Goal: Information Seeking & Learning: Check status

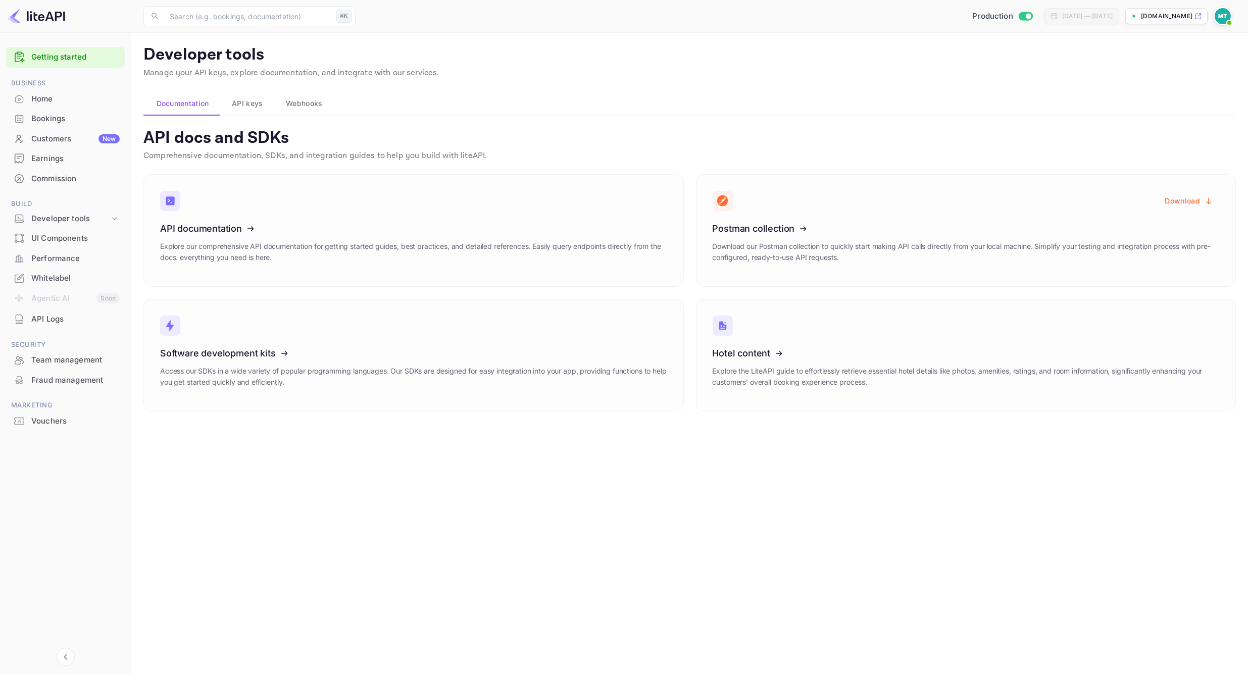
click at [55, 104] on div "Home" at bounding box center [75, 99] width 88 height 12
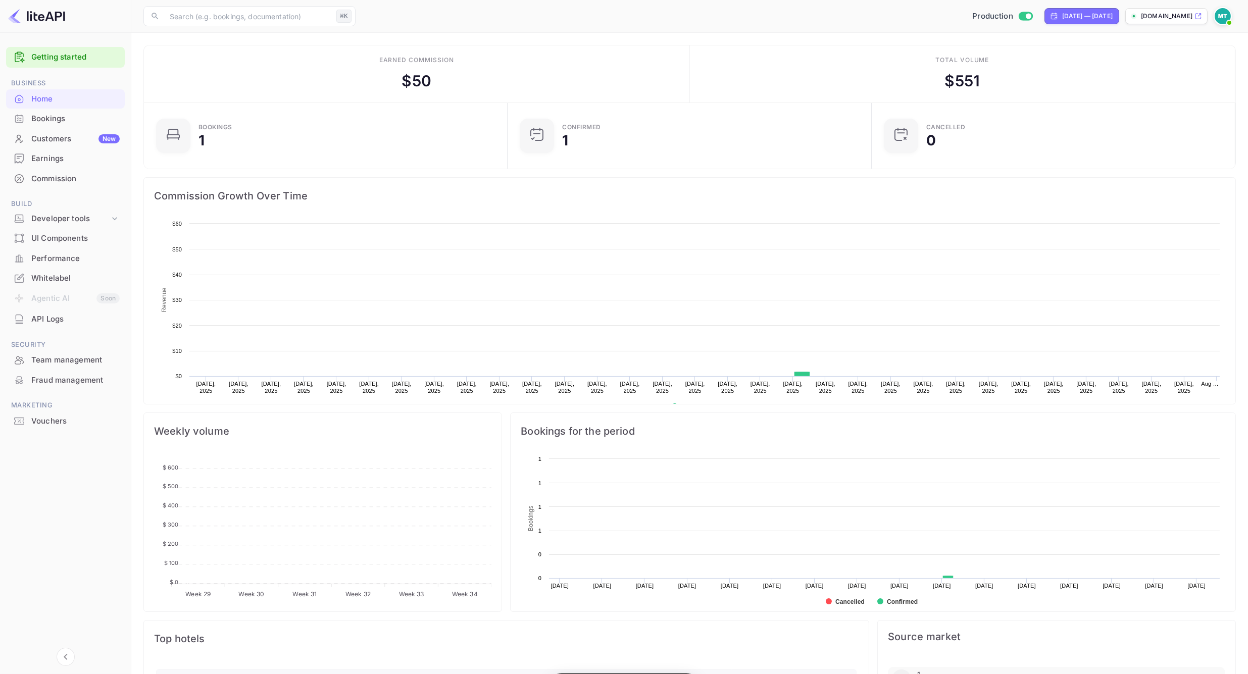
scroll to position [164, 358]
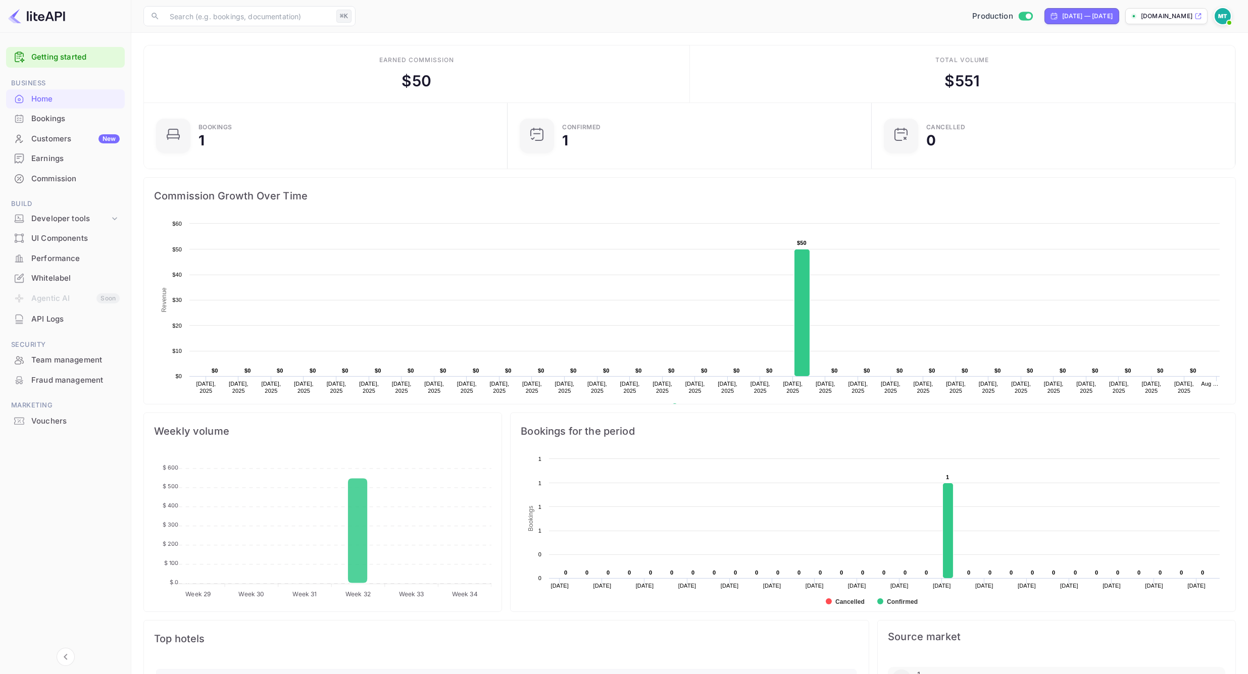
click at [52, 260] on div "Performance" at bounding box center [75, 259] width 88 height 12
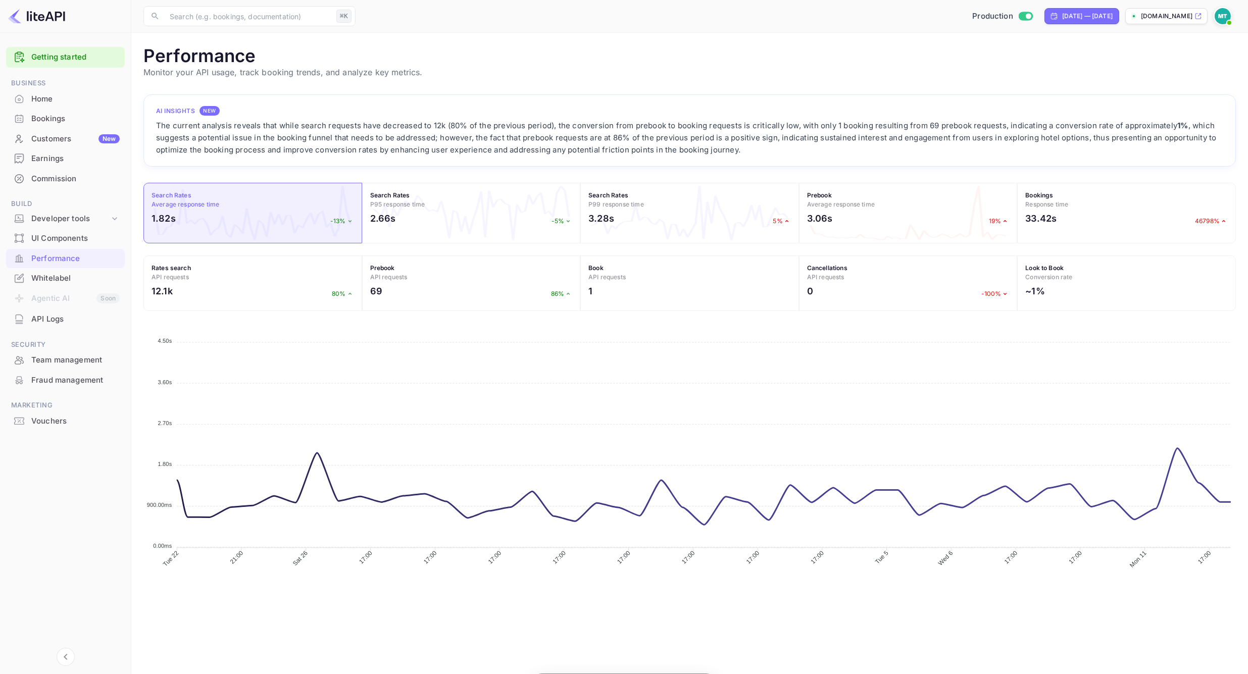
scroll to position [260, 1092]
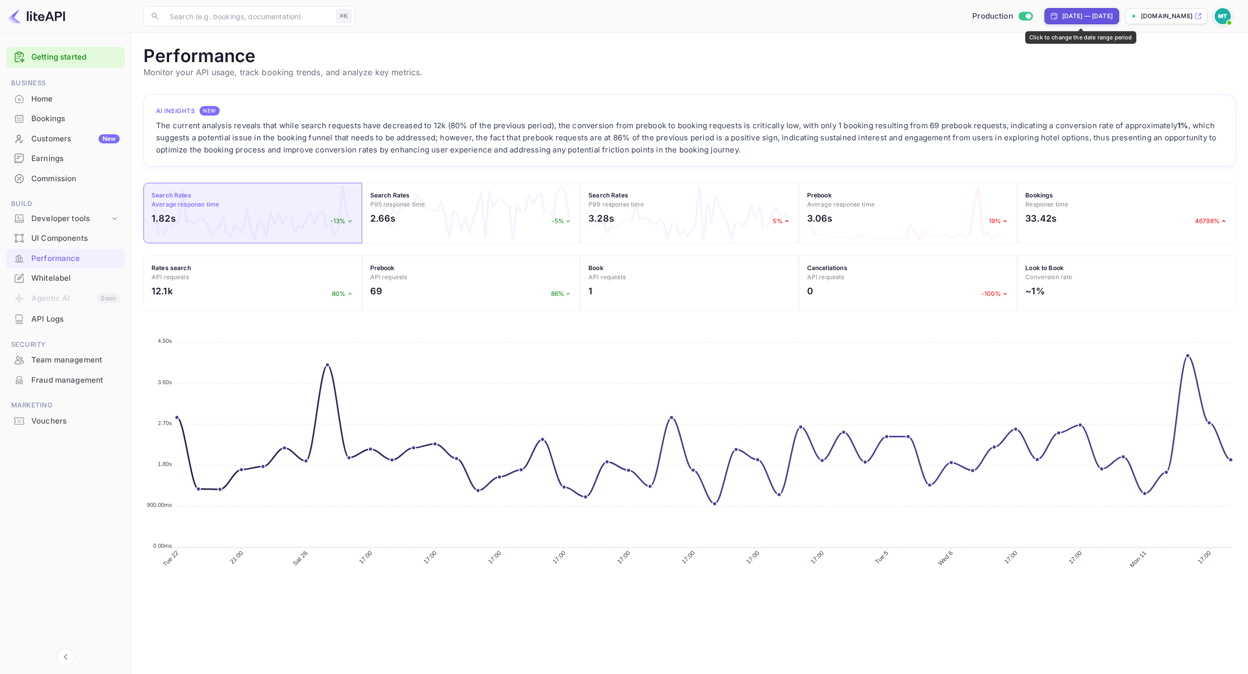
click at [1080, 21] on div "[DATE] — [DATE]" at bounding box center [1081, 16] width 75 height 16
select select "6"
select select "2025"
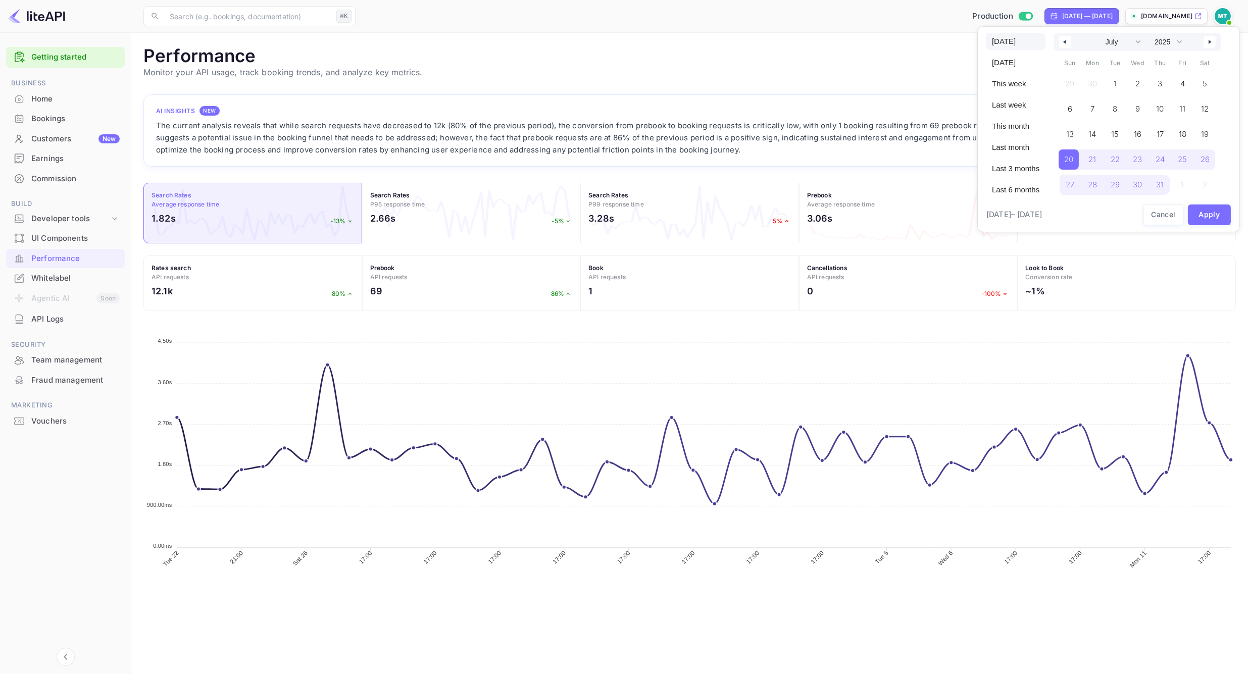
click at [1001, 39] on span "[DATE]" at bounding box center [1016, 41] width 60 height 17
select select "7"
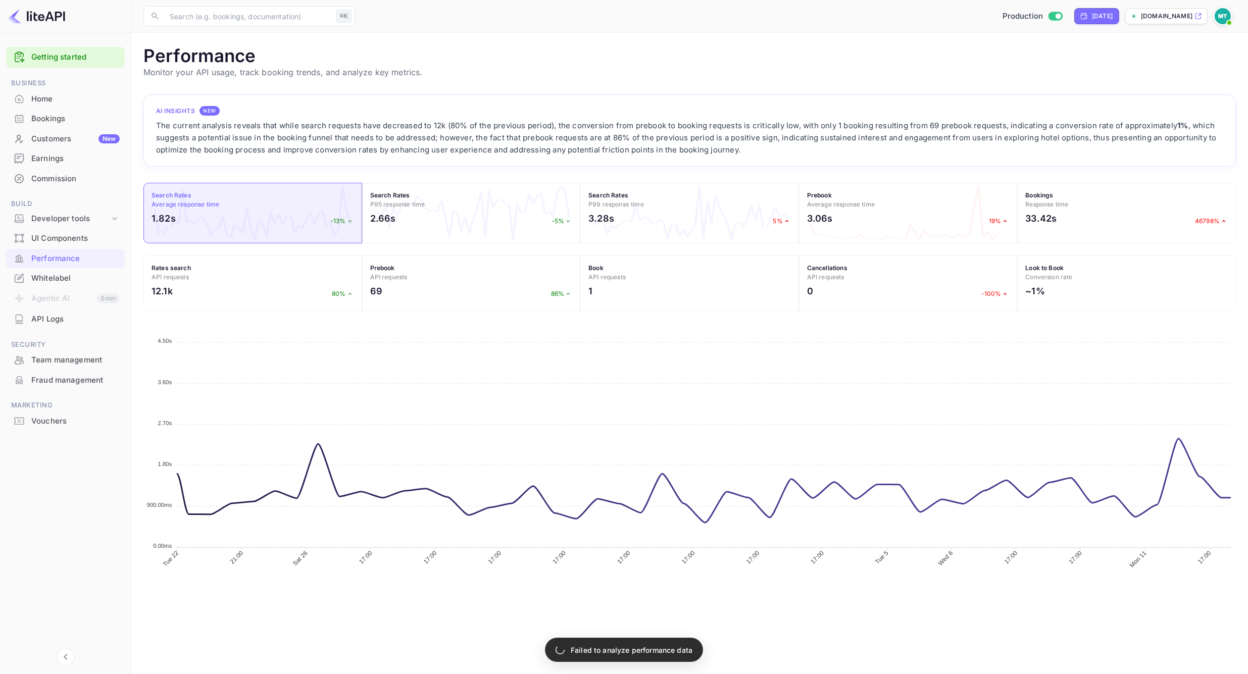
scroll to position [260, 1092]
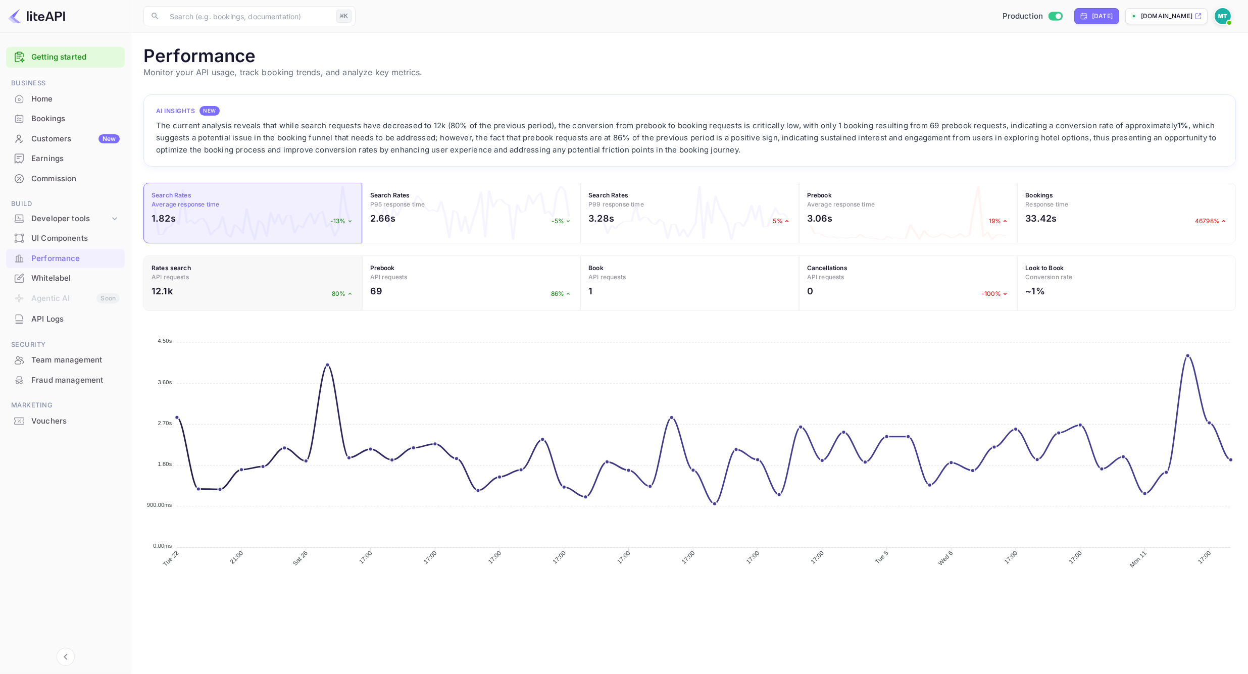
click at [171, 278] on span "API requests" at bounding box center [169, 277] width 37 height 8
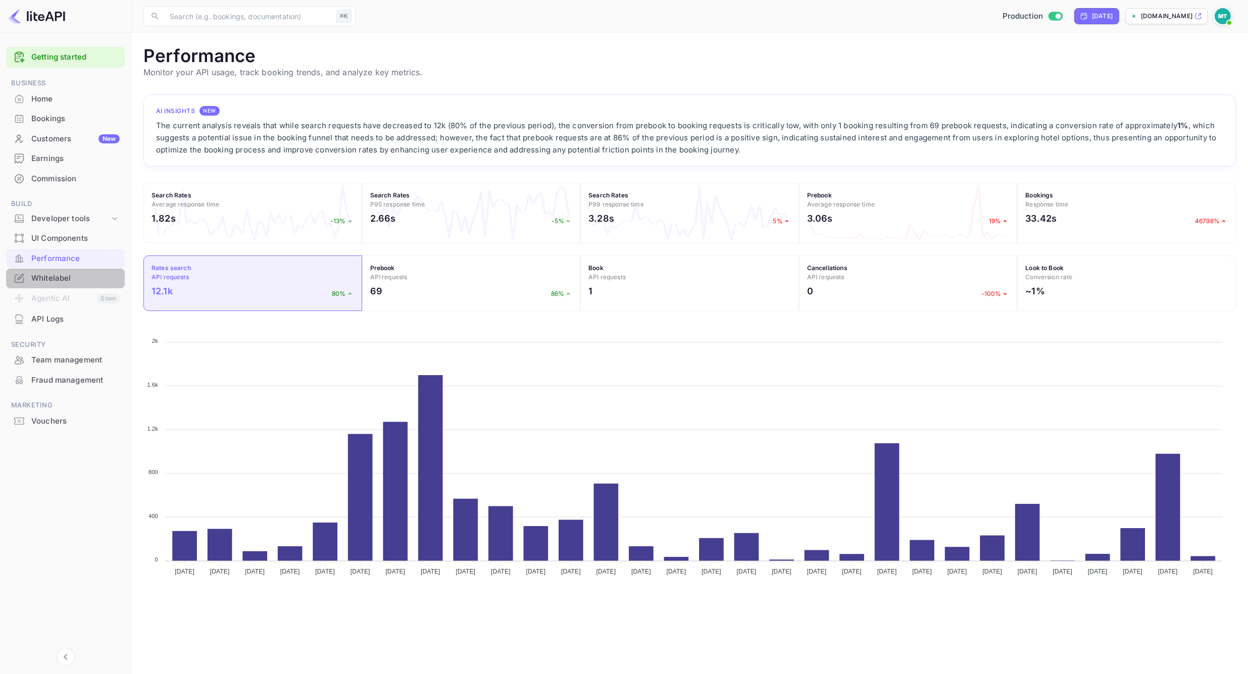
click at [42, 275] on div "Whitelabel" at bounding box center [75, 279] width 88 height 12
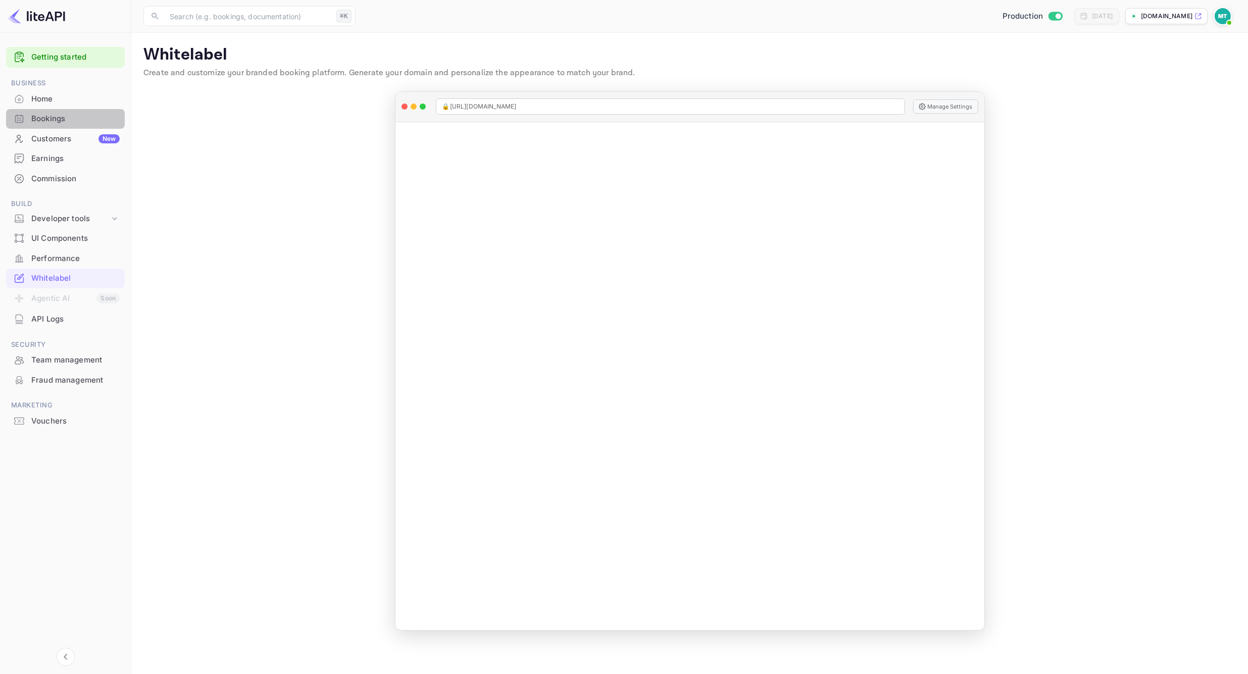
click at [43, 119] on div "Bookings" at bounding box center [75, 119] width 88 height 12
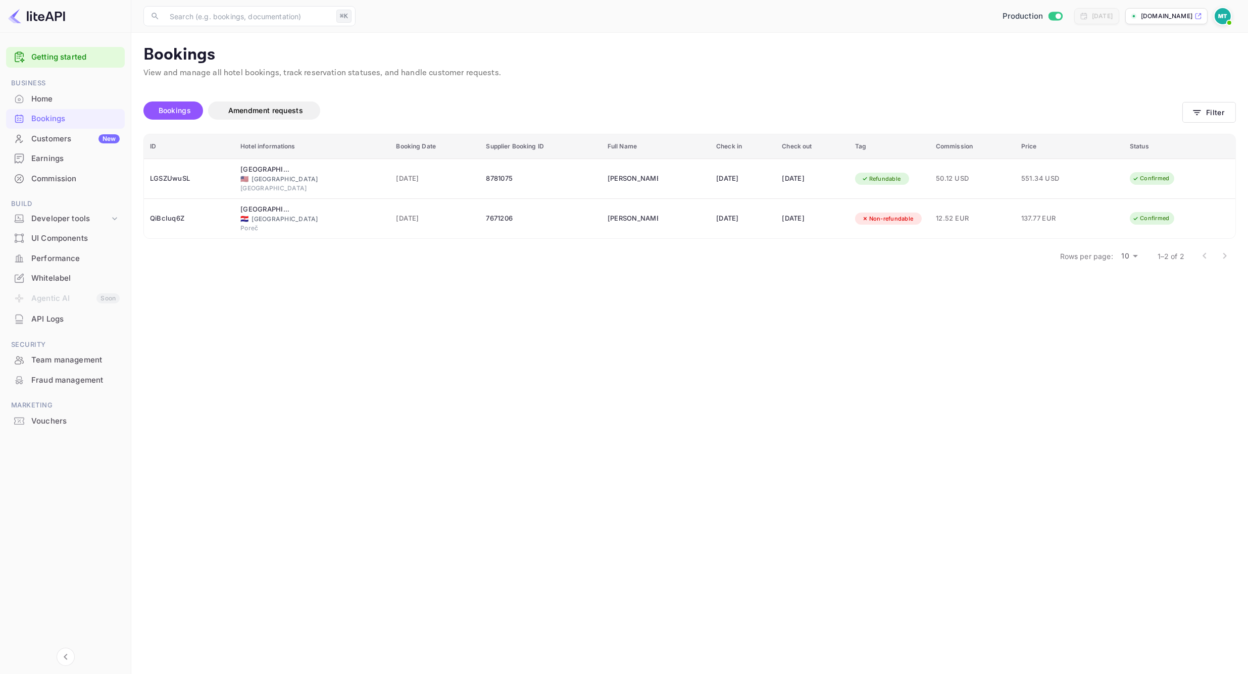
click at [50, 93] on div "Home" at bounding box center [75, 99] width 88 height 12
